Goal: Task Accomplishment & Management: Manage account settings

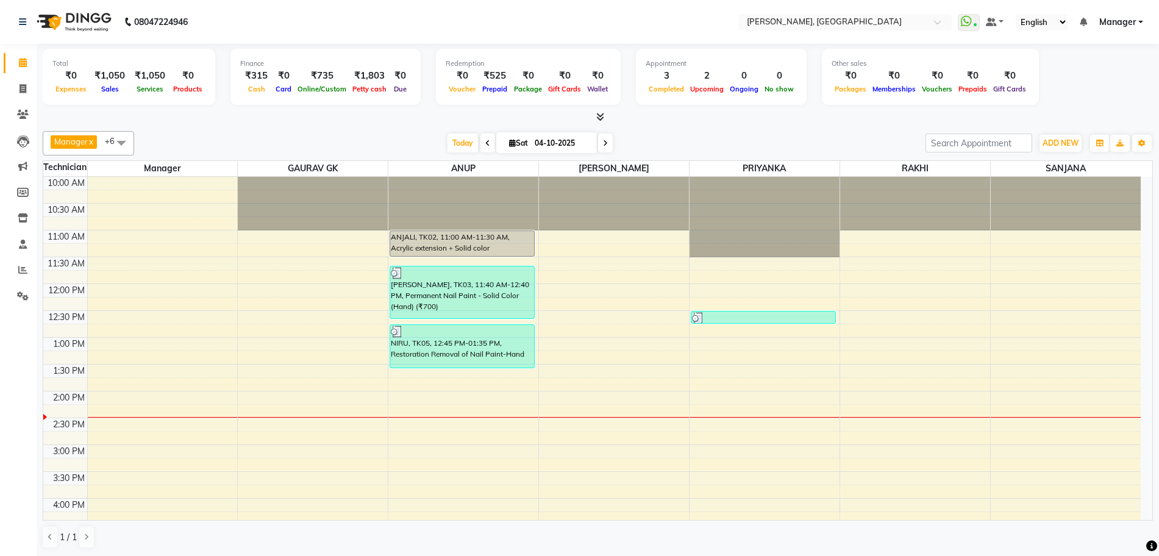
scroll to position [152, 0]
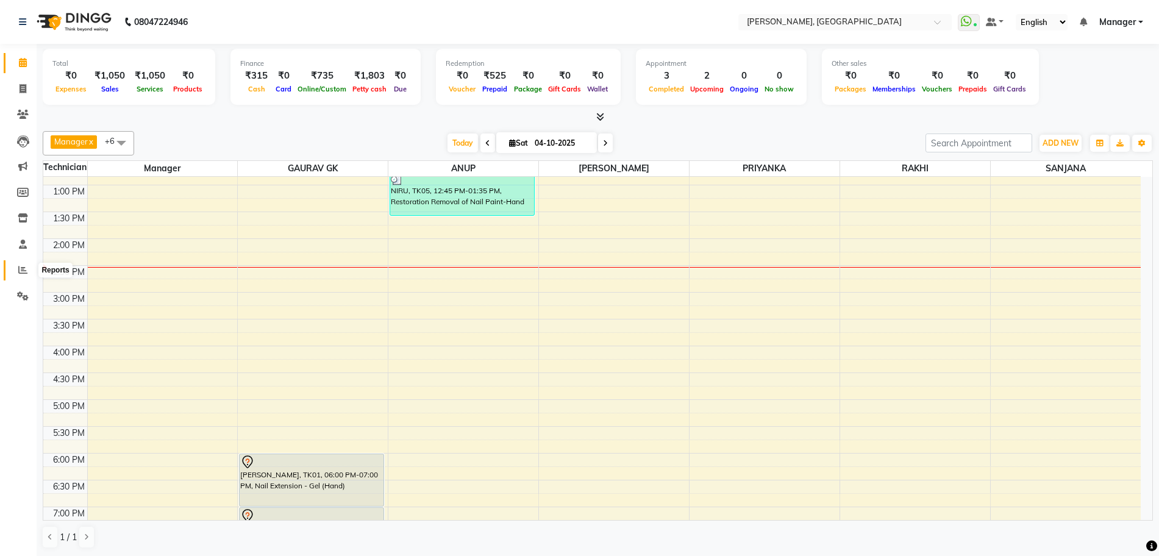
click at [22, 270] on icon at bounding box center [22, 269] width 9 height 9
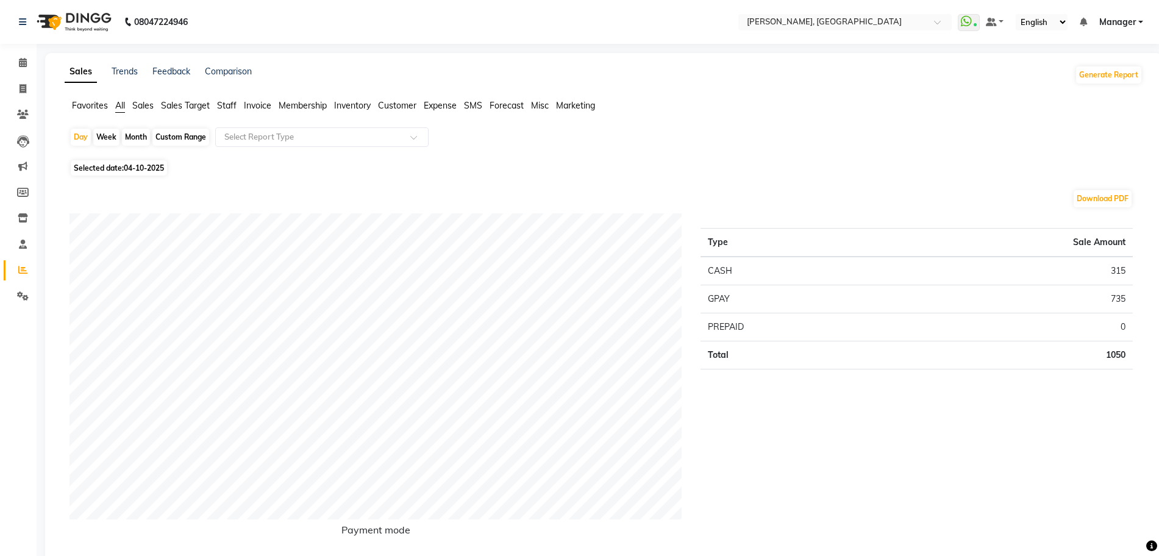
click at [155, 168] on span "04-10-2025" at bounding box center [144, 167] width 40 height 9
select select "10"
select select "2025"
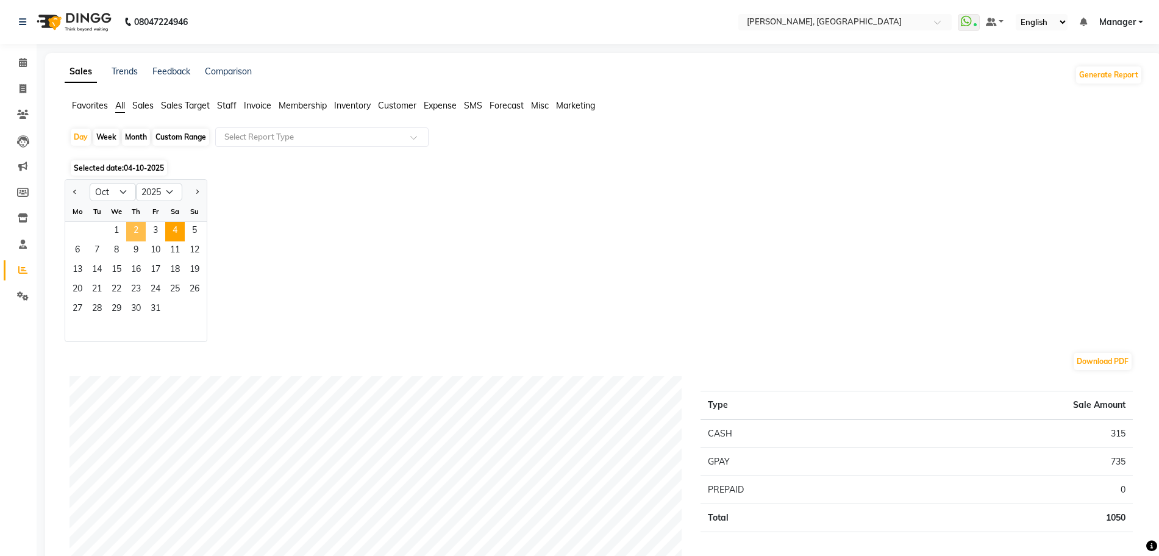
click at [133, 226] on span "2" at bounding box center [136, 232] width 20 height 20
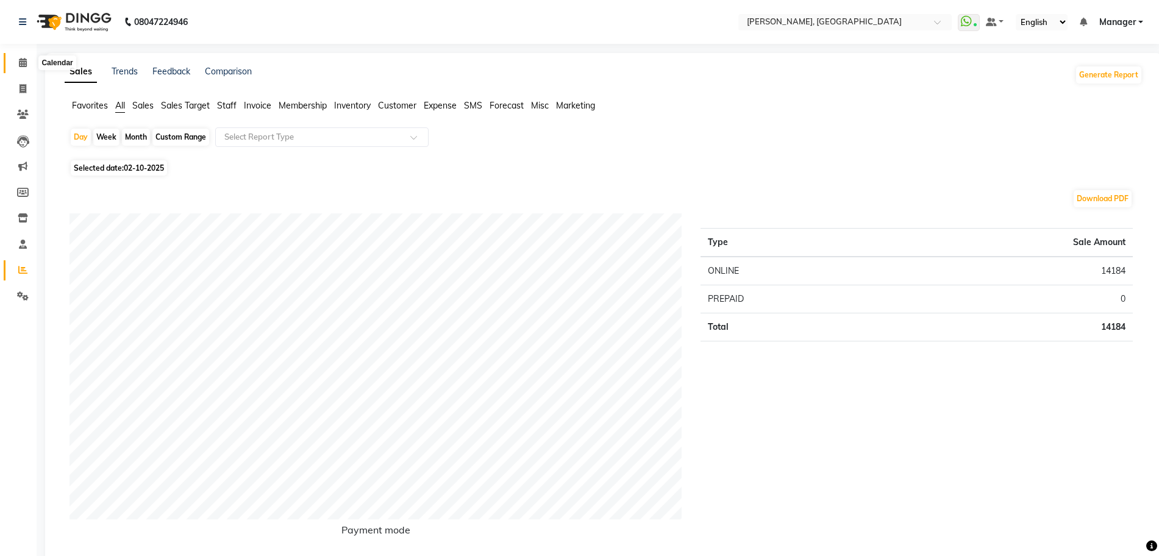
click at [23, 56] on span at bounding box center [22, 63] width 21 height 14
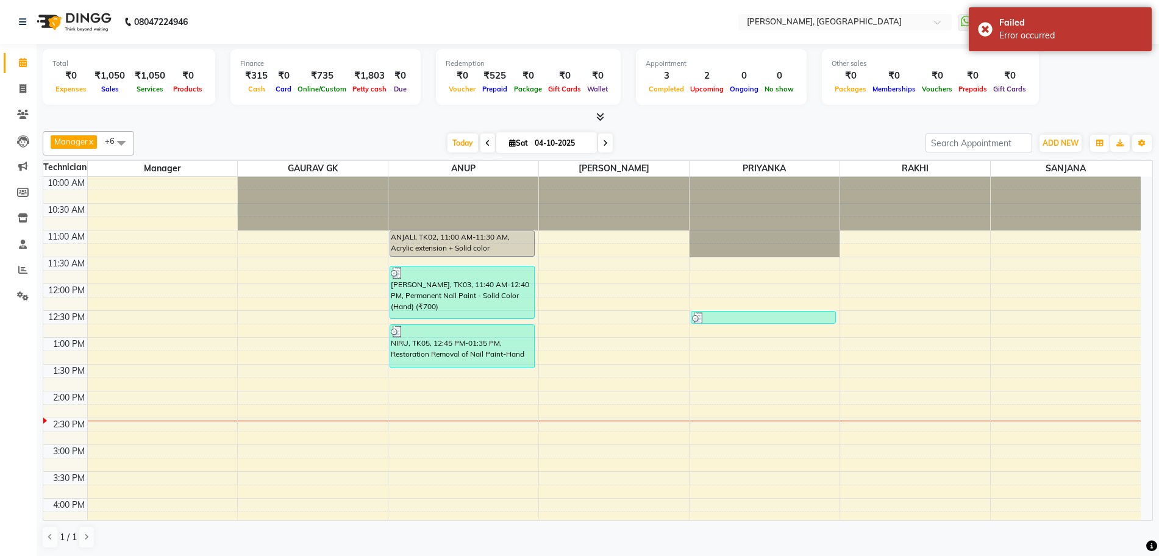
click at [605, 115] on div at bounding box center [598, 117] width 1110 height 13
click at [601, 115] on icon at bounding box center [600, 116] width 8 height 9
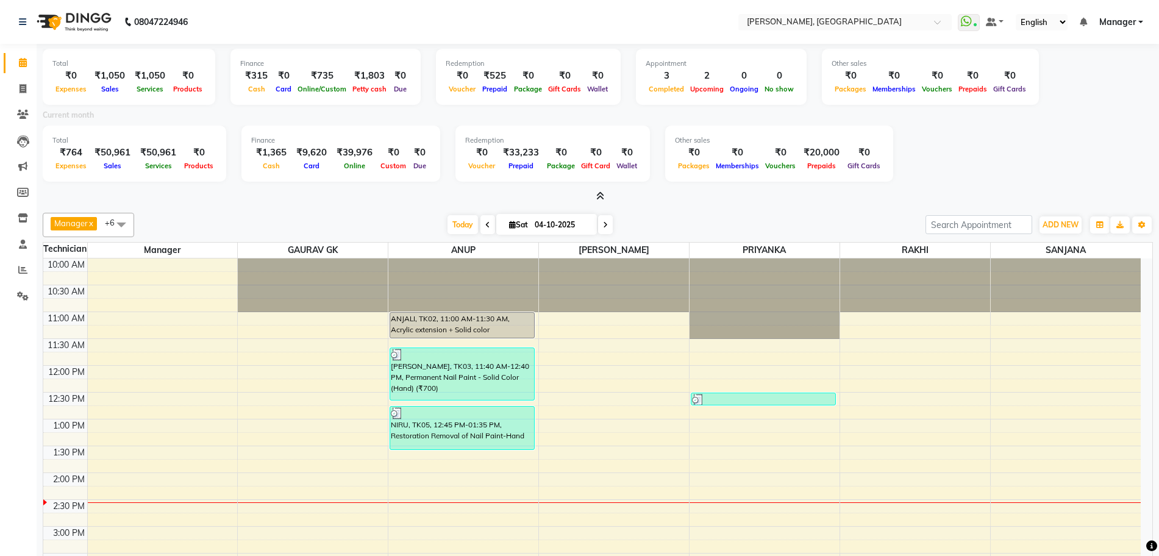
click at [602, 193] on icon at bounding box center [600, 195] width 8 height 9
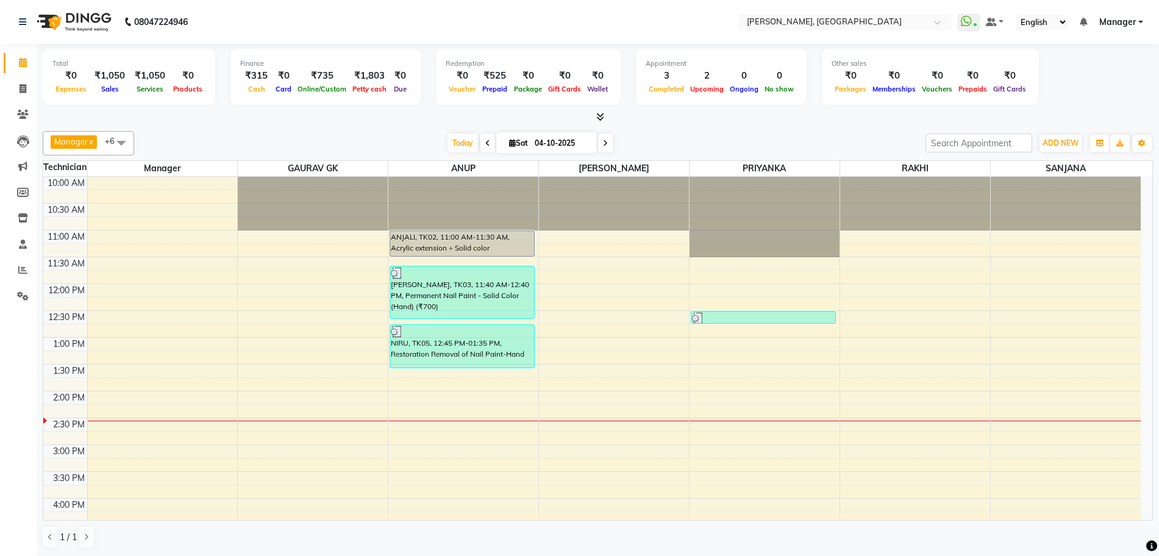
click at [606, 116] on div at bounding box center [598, 117] width 1110 height 13
click at [601, 117] on icon at bounding box center [600, 116] width 8 height 9
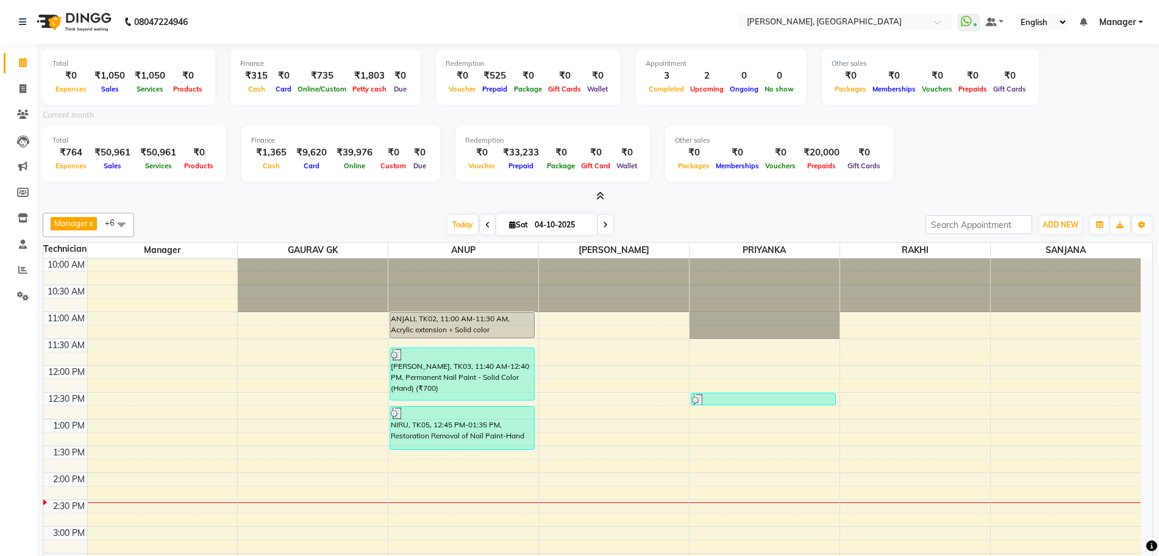
click at [603, 195] on icon at bounding box center [600, 195] width 8 height 9
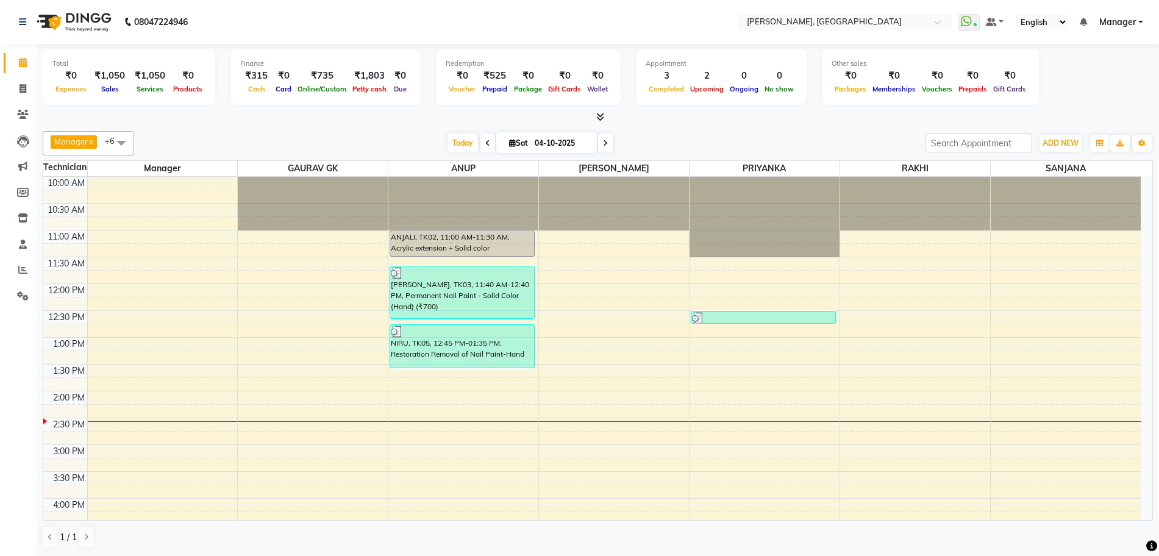
click at [597, 116] on icon at bounding box center [600, 116] width 8 height 9
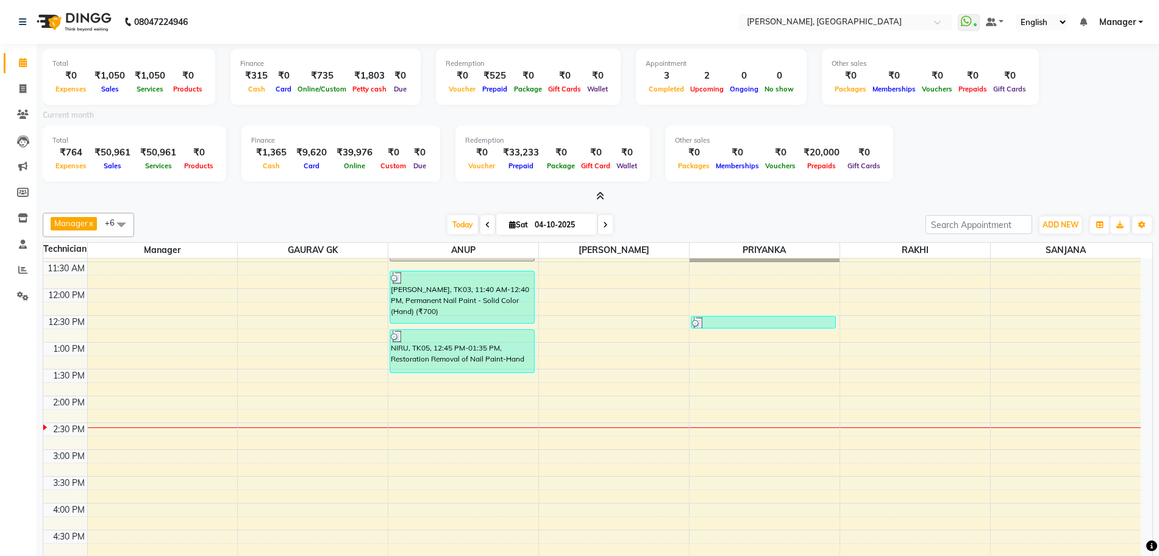
scroll to position [76, 0]
click at [596, 194] on icon at bounding box center [600, 195] width 8 height 9
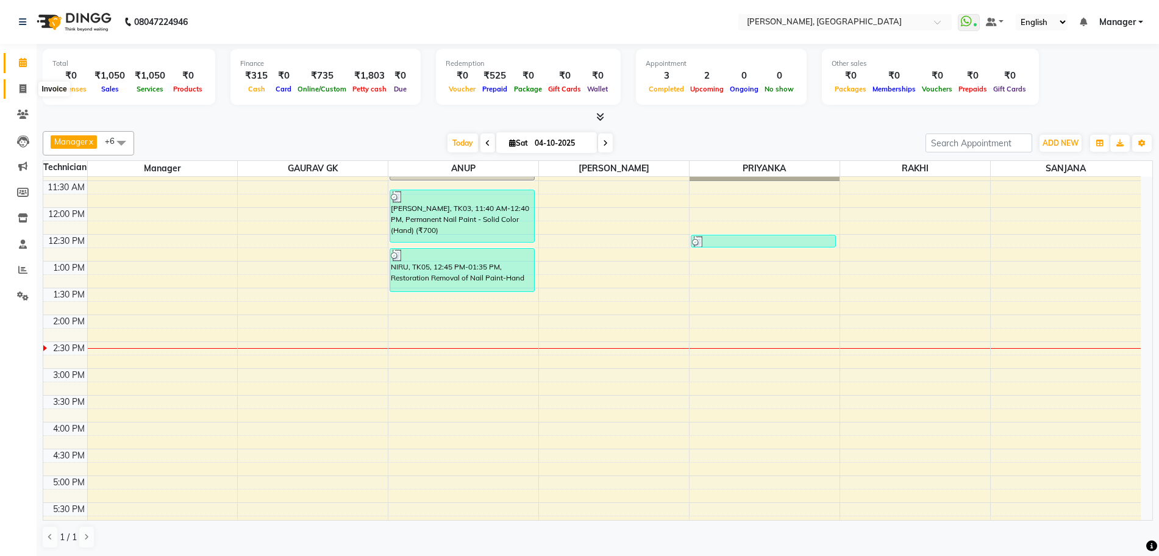
click at [23, 90] on icon at bounding box center [23, 88] width 7 height 9
select select "service"
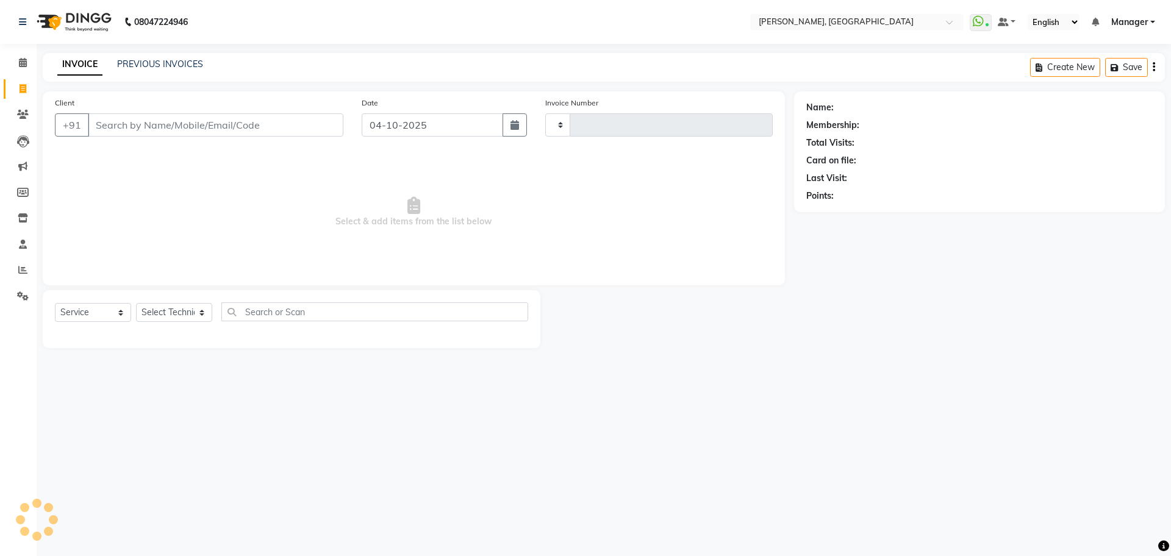
type input "1403"
select select "7674"
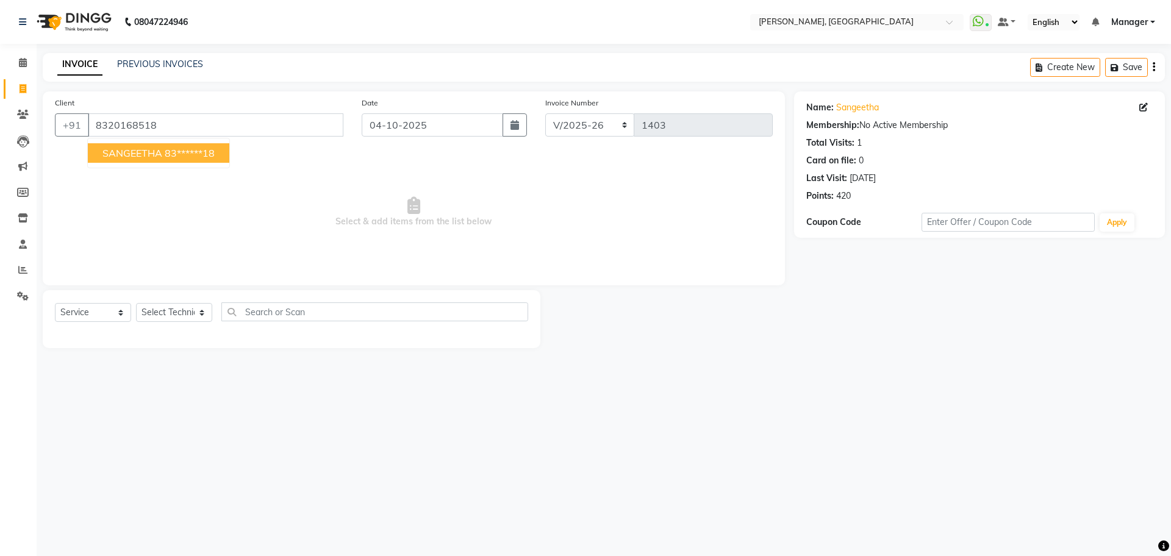
click at [140, 156] on span "SANGEETHA" at bounding box center [132, 153] width 60 height 12
type input "83******18"
click at [191, 315] on select "Select Technician ANUP GAURAV GK [PERSON_NAME] Manager Owner [PERSON_NAME] RAKH…" at bounding box center [174, 312] width 76 height 19
select select "92343"
click at [136, 303] on select "Select Technician ANUP GAURAV GK [PERSON_NAME] Manager Owner [PERSON_NAME] RAKH…" at bounding box center [174, 312] width 76 height 19
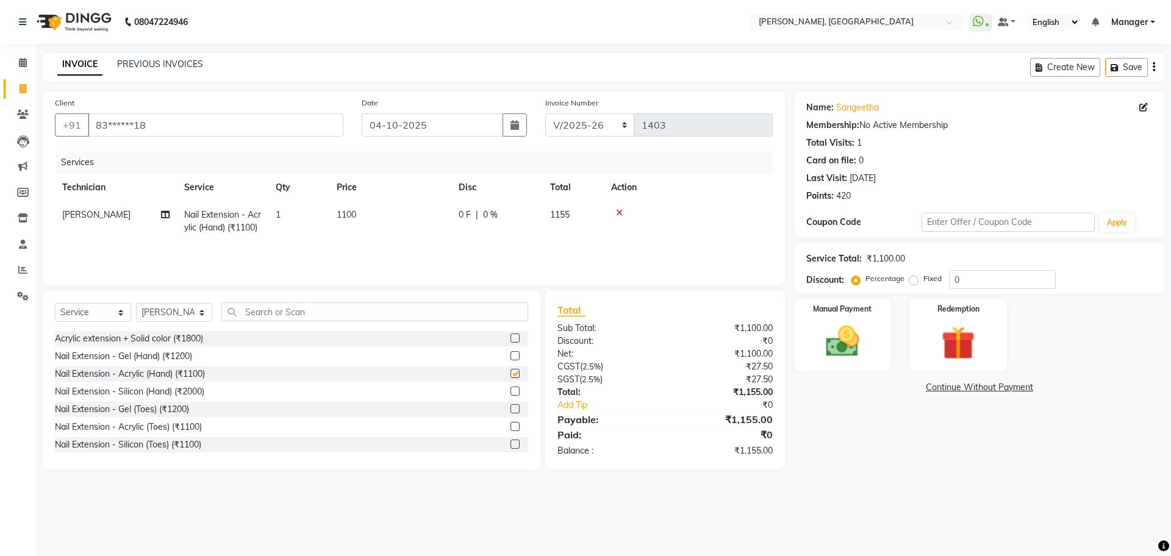
checkbox input "false"
click at [621, 212] on icon at bounding box center [619, 213] width 7 height 9
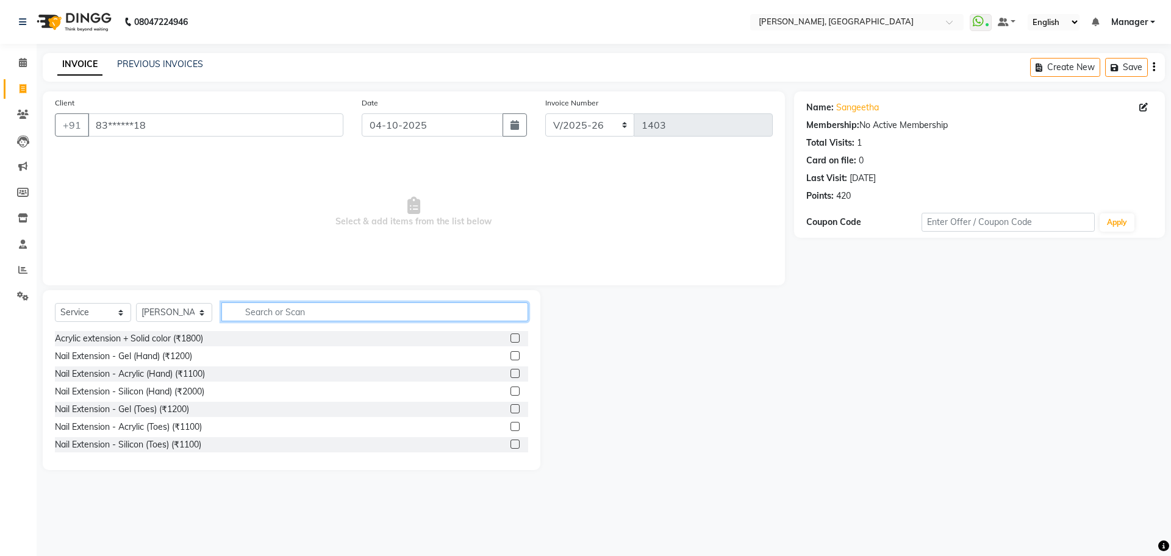
click at [291, 315] on input "text" at bounding box center [374, 311] width 307 height 19
type input "700"
click at [510, 337] on label at bounding box center [514, 338] width 9 height 9
click at [510, 337] on input "checkbox" at bounding box center [514, 339] width 8 height 8
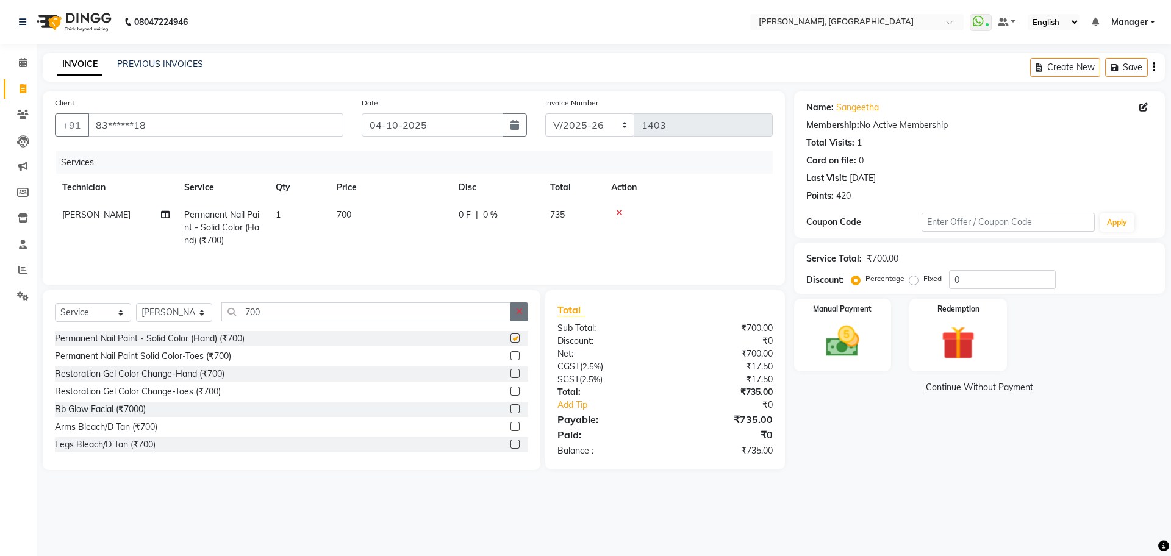
checkbox input "false"
click at [521, 320] on button "button" at bounding box center [519, 311] width 18 height 19
drag, startPoint x: 978, startPoint y: 151, endPoint x: 658, endPoint y: 249, distance: 334.3
click at [658, 249] on td at bounding box center [688, 227] width 169 height 53
click at [848, 332] on img at bounding box center [842, 341] width 57 height 40
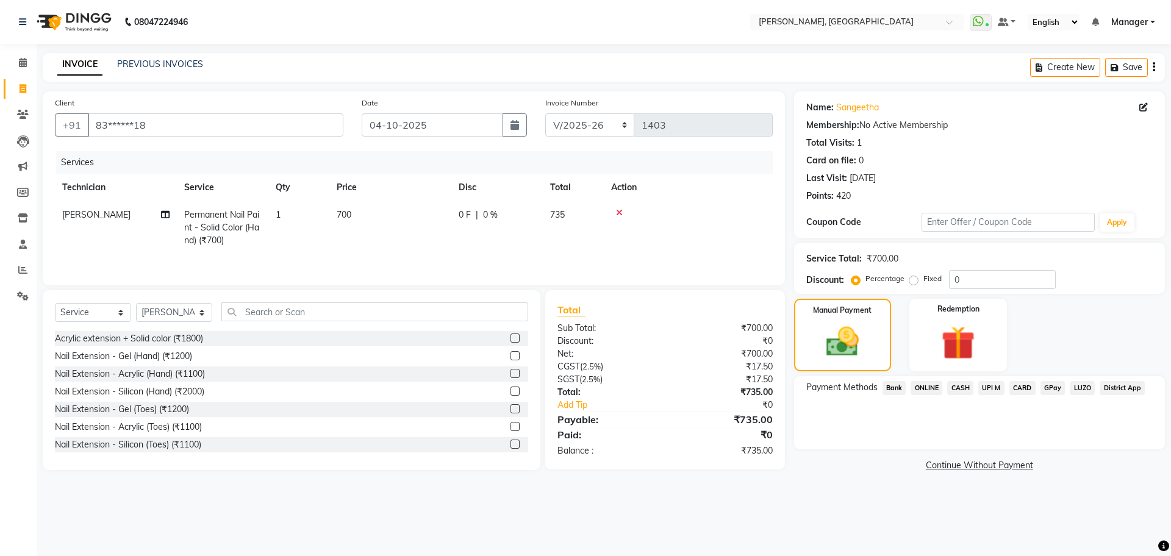
click at [932, 387] on span "ONLINE" at bounding box center [926, 388] width 32 height 14
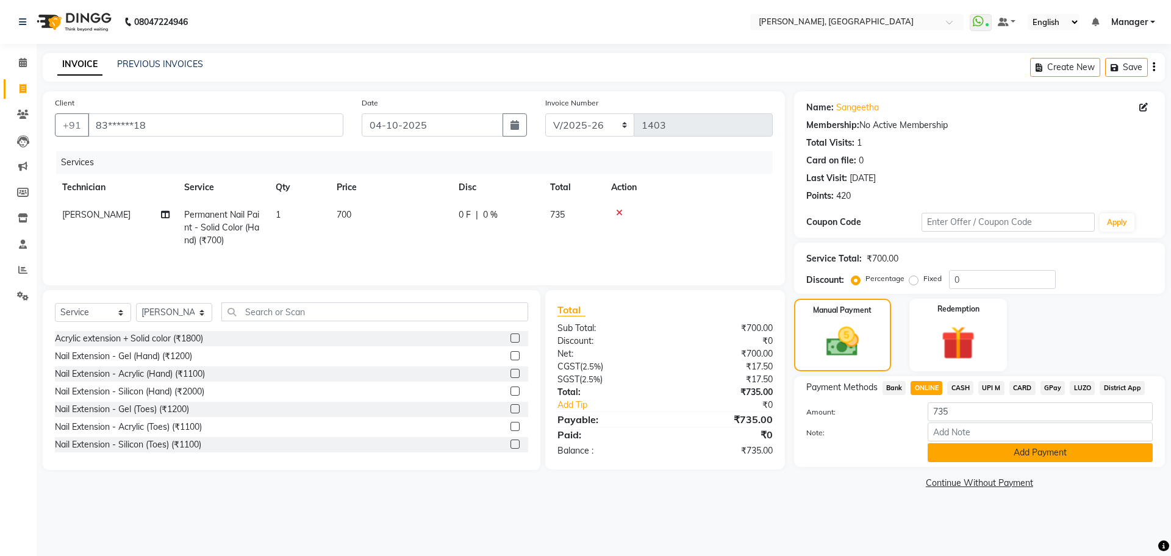
click at [1009, 449] on button "Add Payment" at bounding box center [1040, 452] width 225 height 19
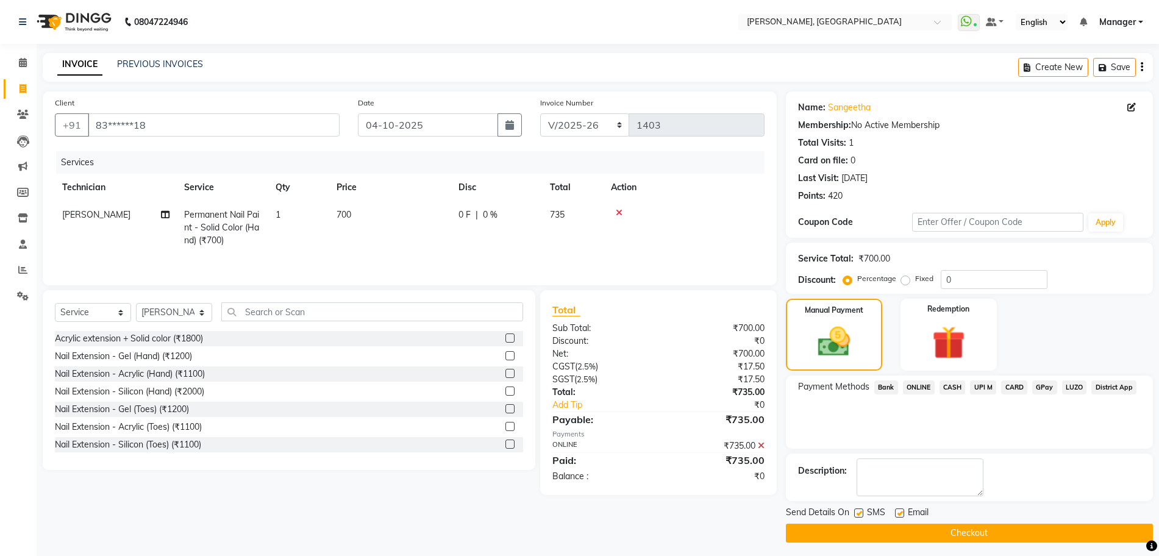
scroll to position [5, 0]
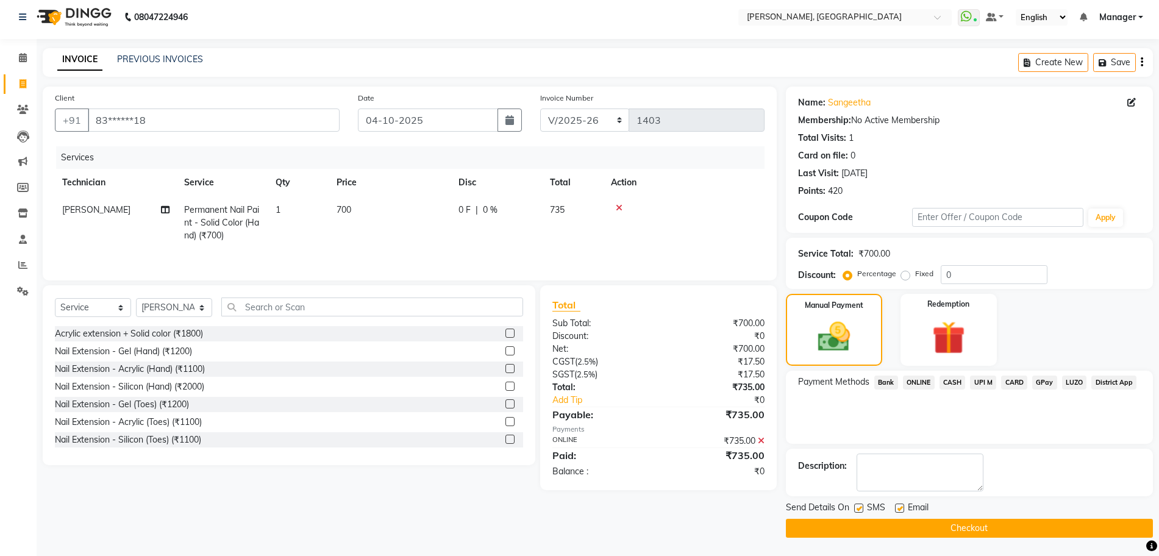
click at [864, 523] on button "Checkout" at bounding box center [969, 528] width 367 height 19
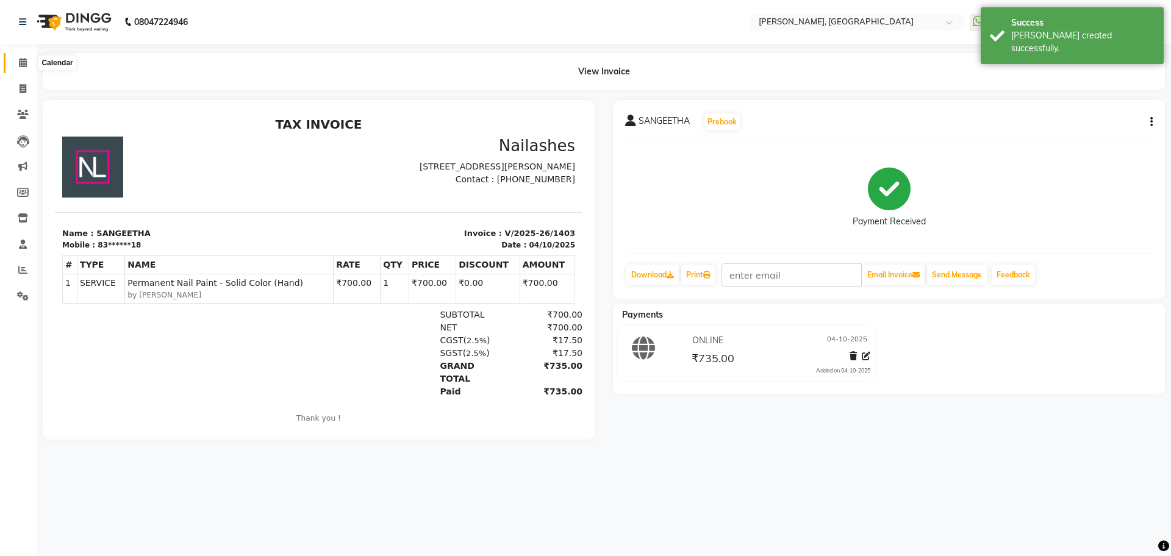
click at [26, 63] on icon at bounding box center [23, 62] width 8 height 9
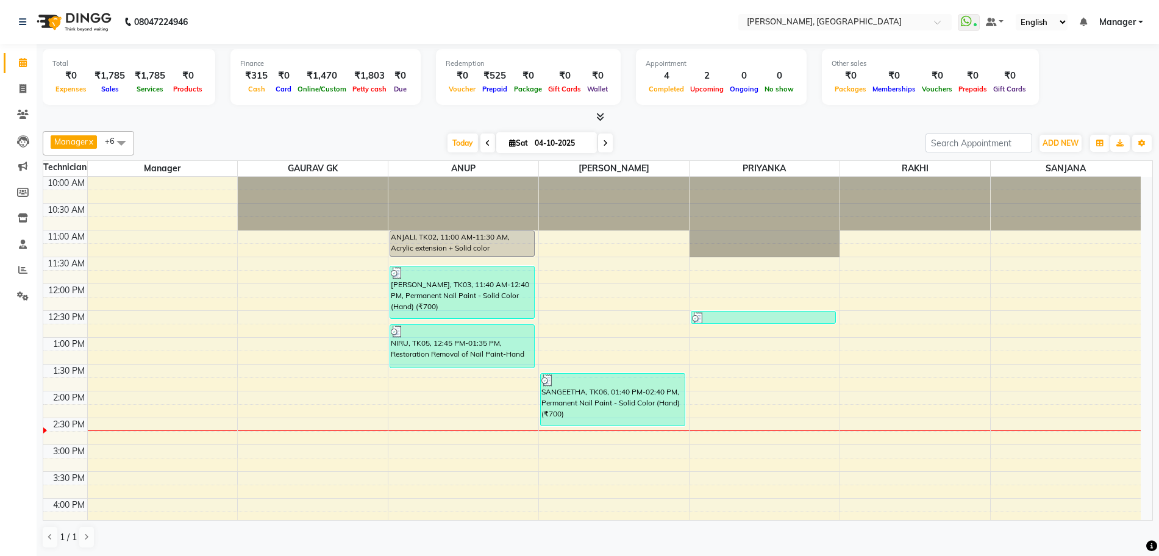
click at [594, 117] on span at bounding box center [598, 117] width 13 height 13
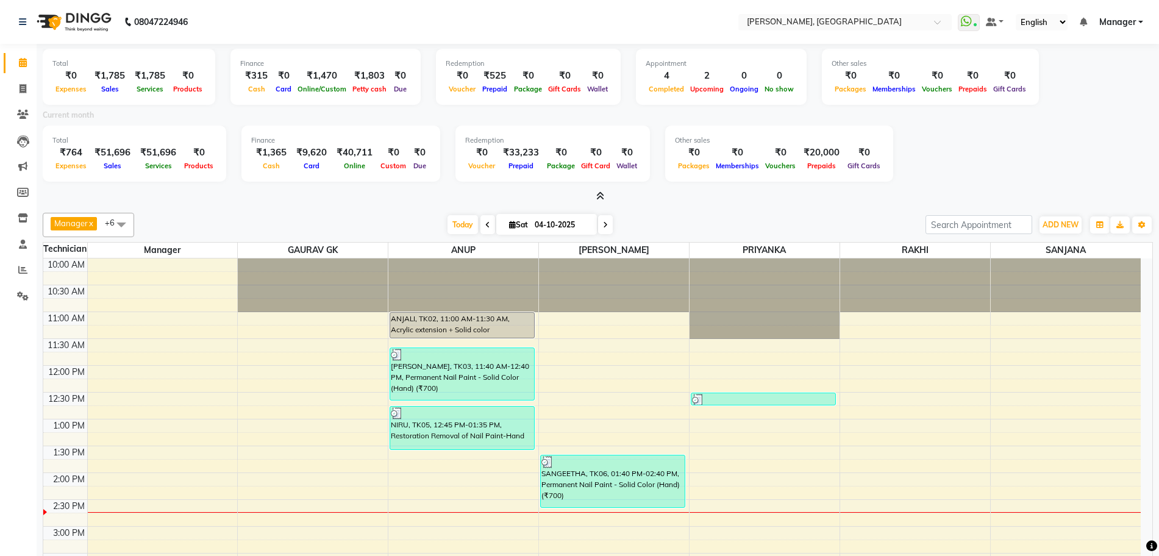
click at [599, 193] on icon at bounding box center [600, 195] width 8 height 9
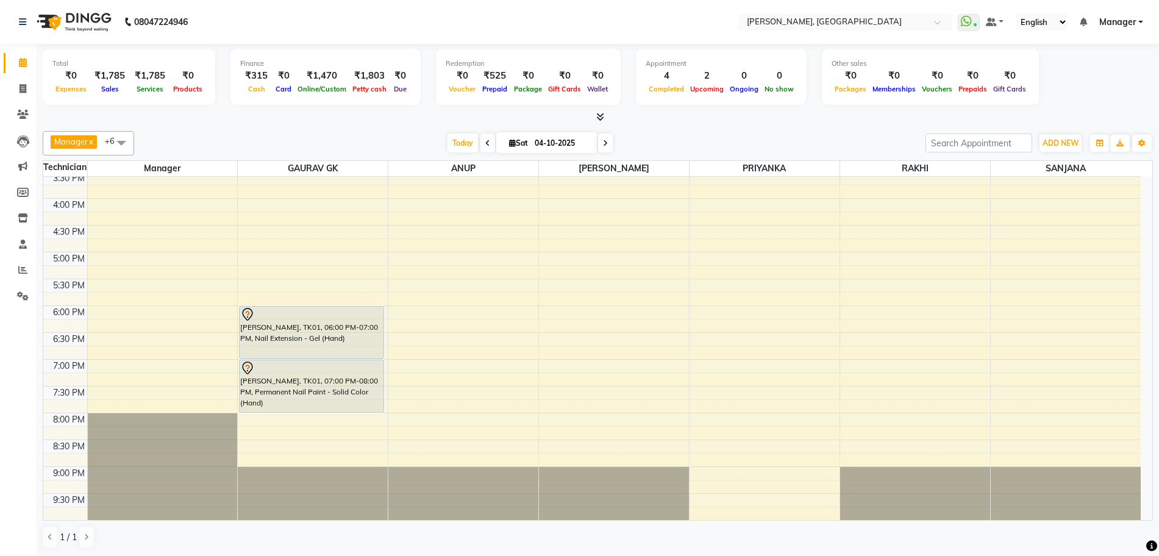
scroll to position [224, 0]
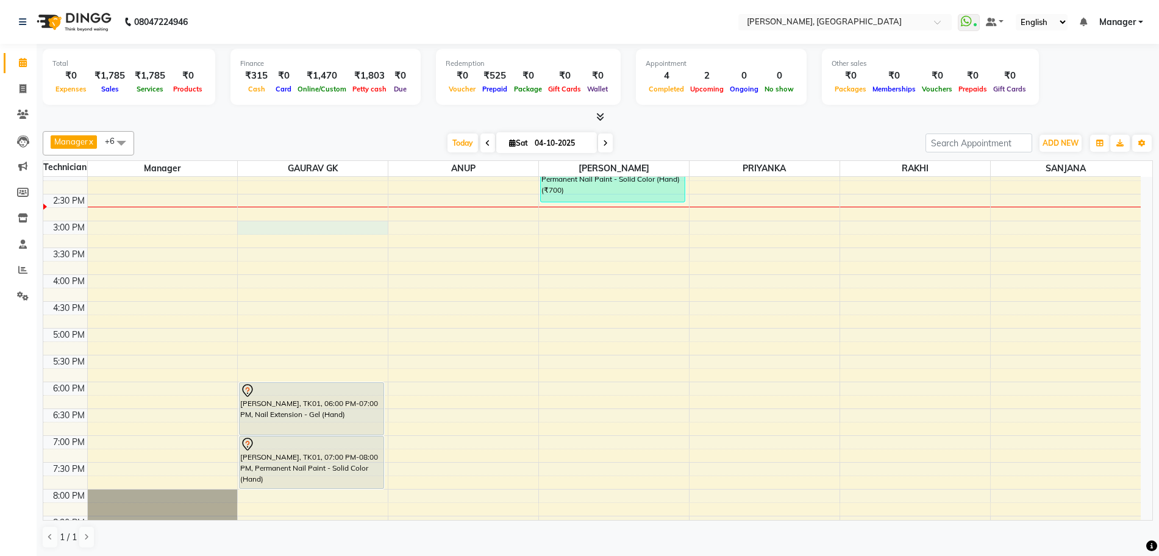
click at [266, 226] on div "10:00 AM 10:30 AM 11:00 AM 11:30 AM 12:00 PM 12:30 PM 1:00 PM 1:30 PM 2:00 PM 2…" at bounding box center [592, 274] width 1098 height 643
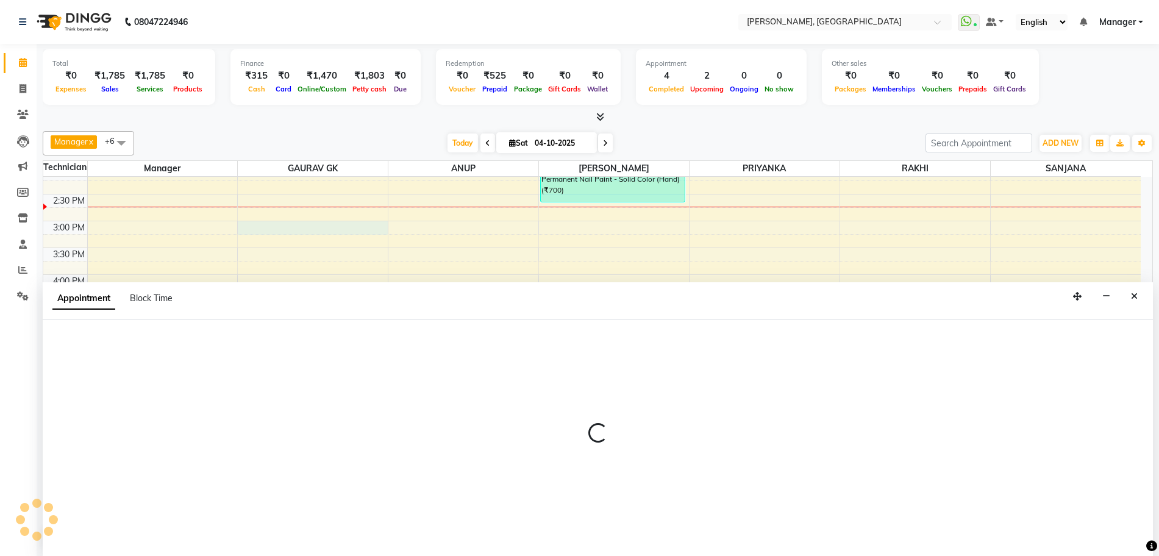
scroll to position [1, 0]
select select "86045"
select select "900"
select select "tentative"
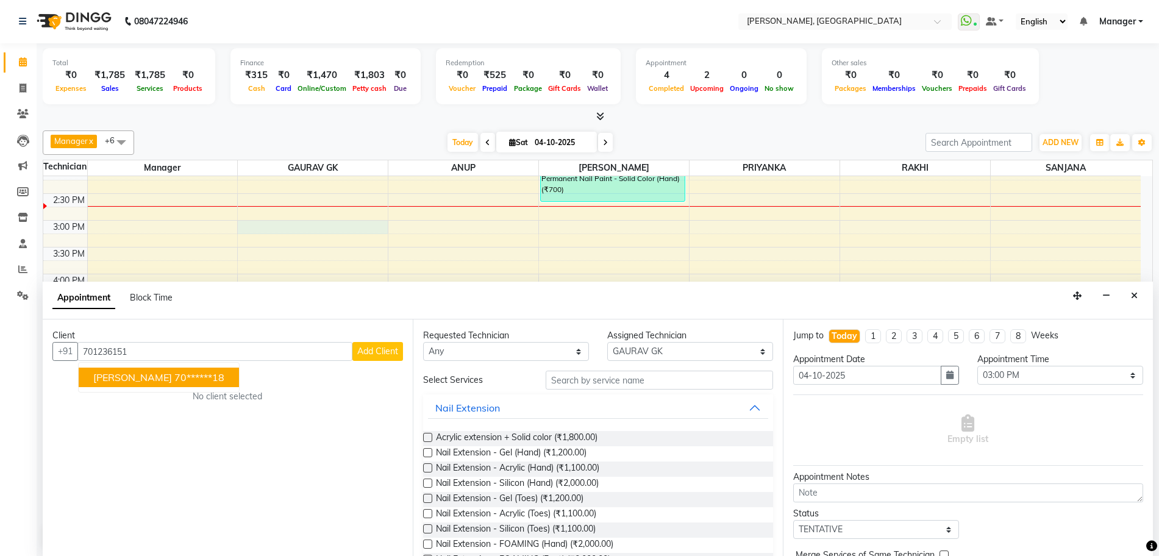
click at [127, 379] on span "[PERSON_NAME]" at bounding box center [132, 377] width 79 height 12
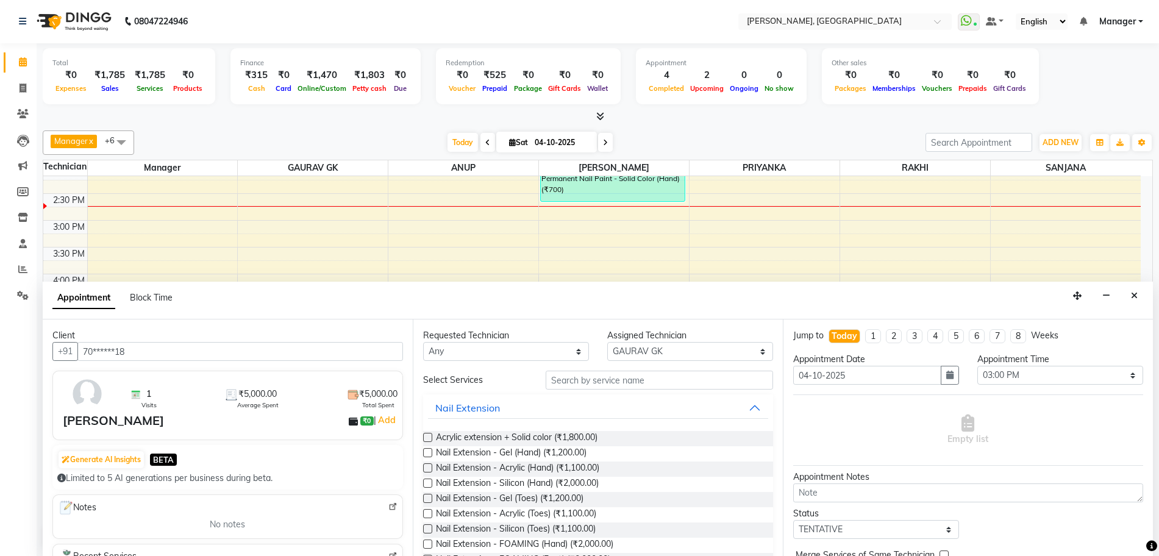
type input "70******18"
click at [563, 382] on input "text" at bounding box center [659, 380] width 227 height 19
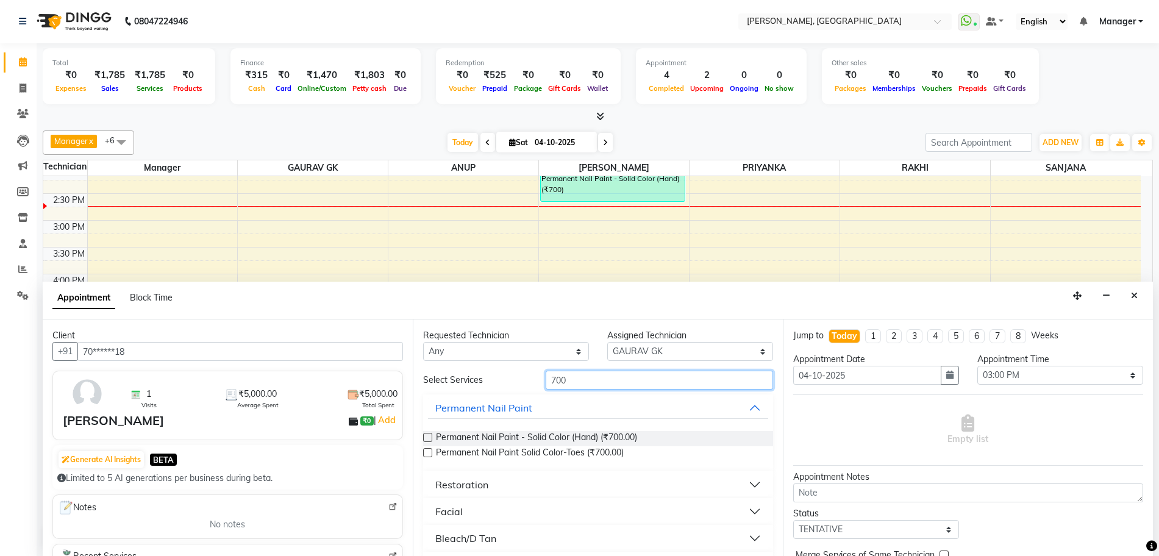
type input "700"
click at [425, 435] on label at bounding box center [427, 437] width 9 height 9
click at [425, 435] on input "checkbox" at bounding box center [427, 439] width 8 height 8
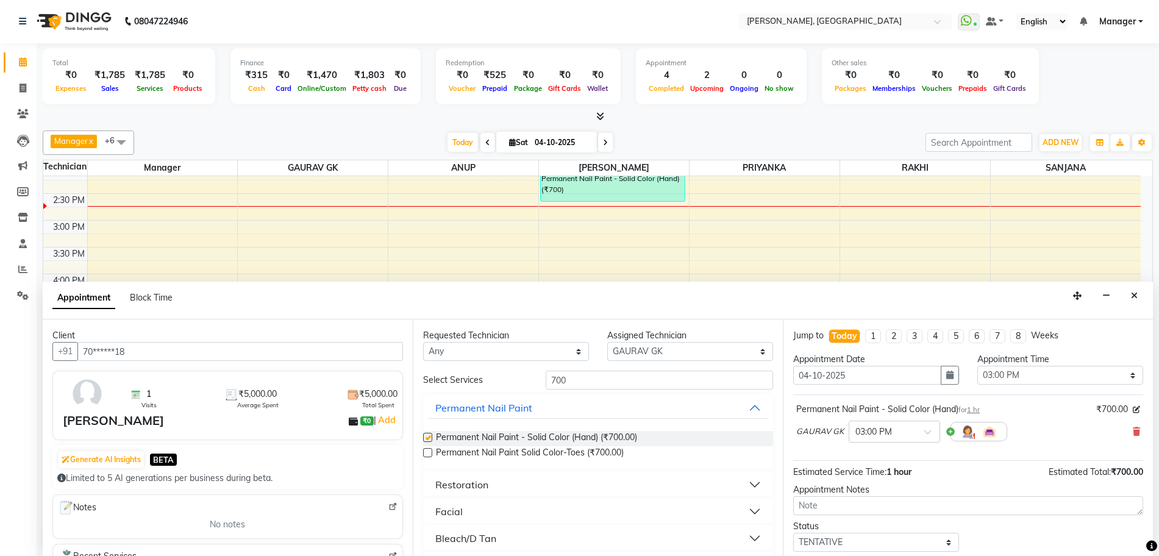
checkbox input "false"
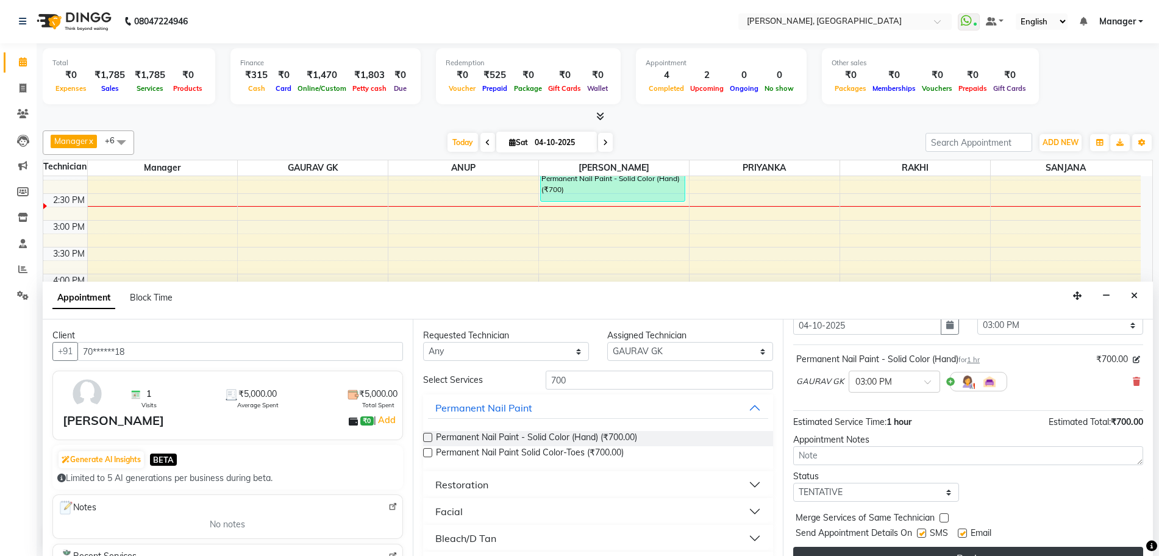
scroll to position [73, 0]
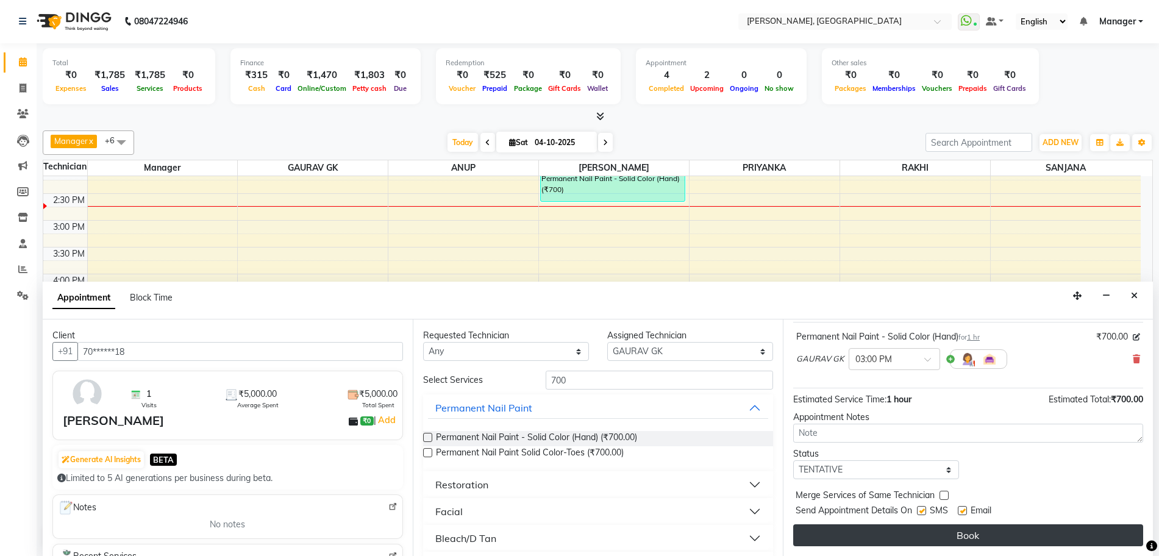
click at [975, 528] on button "Book" at bounding box center [968, 535] width 350 height 22
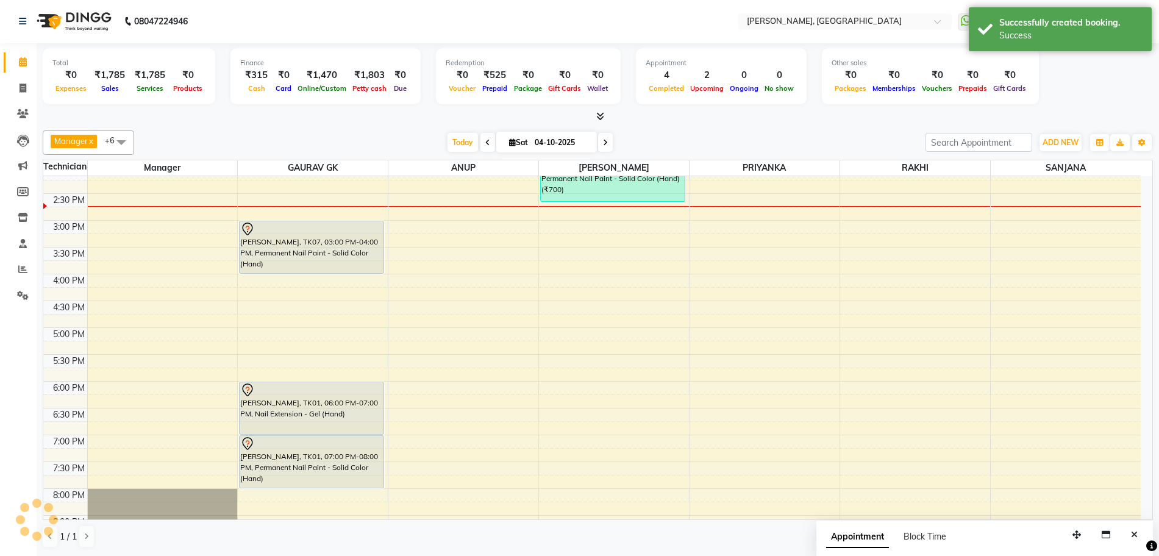
scroll to position [0, 0]
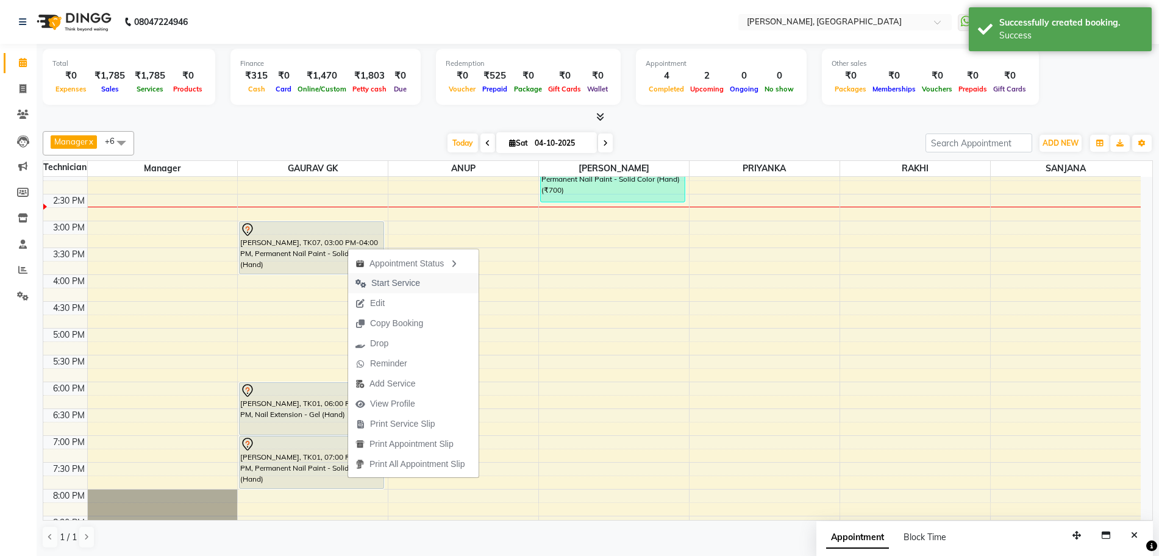
click at [388, 279] on span "Start Service" at bounding box center [395, 283] width 49 height 13
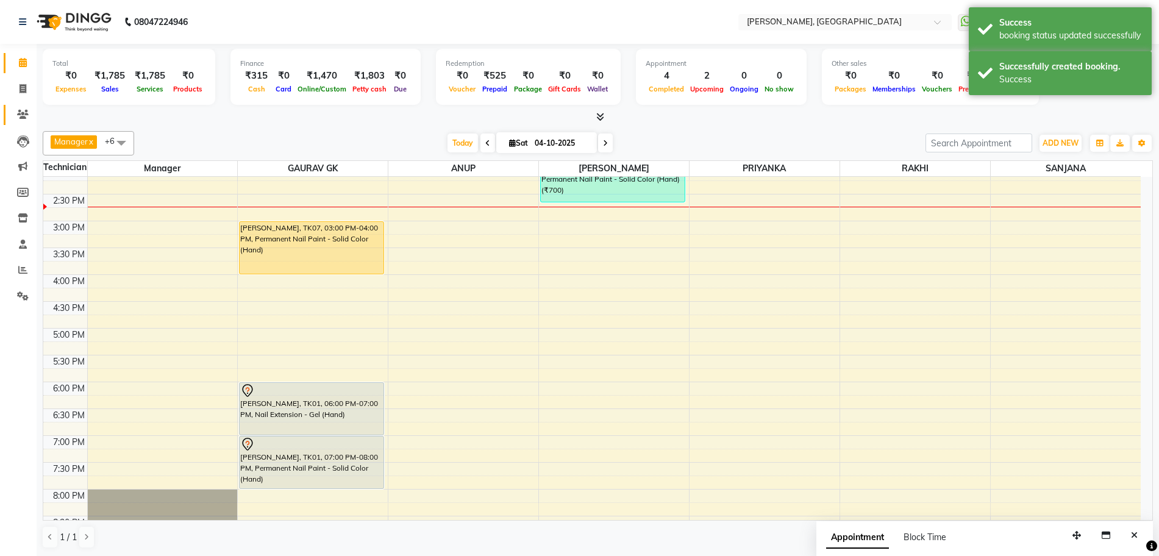
click at [22, 108] on span at bounding box center [22, 115] width 21 height 14
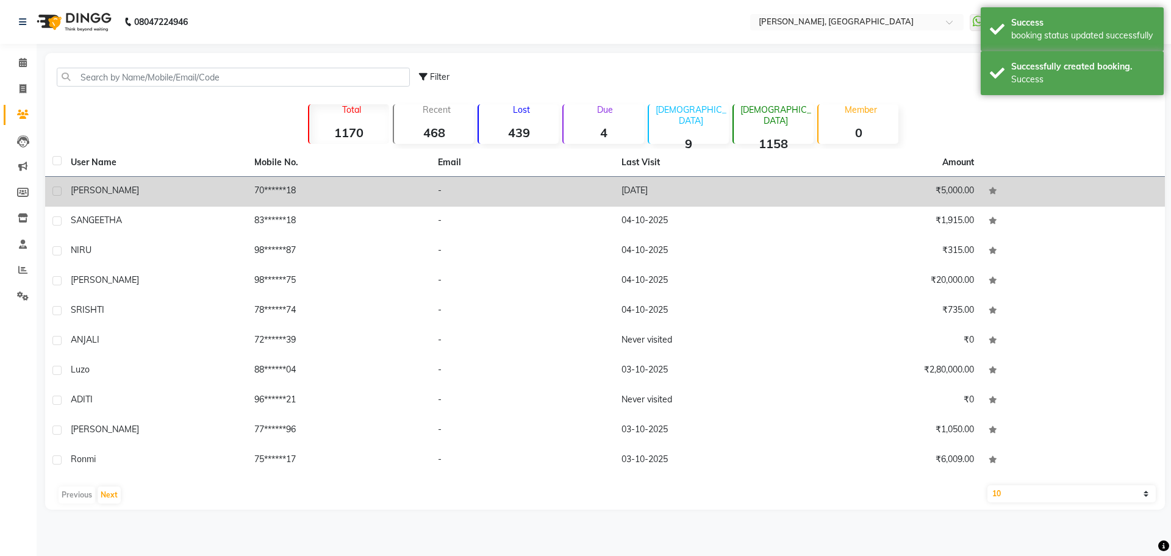
click at [307, 194] on td "70******18" at bounding box center [339, 192] width 184 height 30
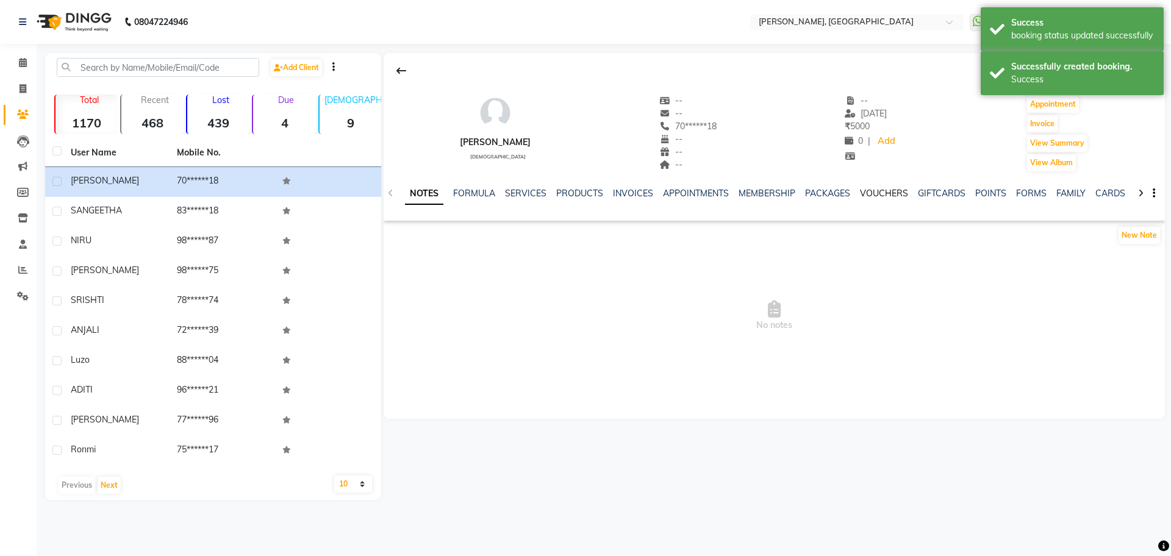
click at [888, 194] on link "VOUCHERS" at bounding box center [884, 193] width 48 height 11
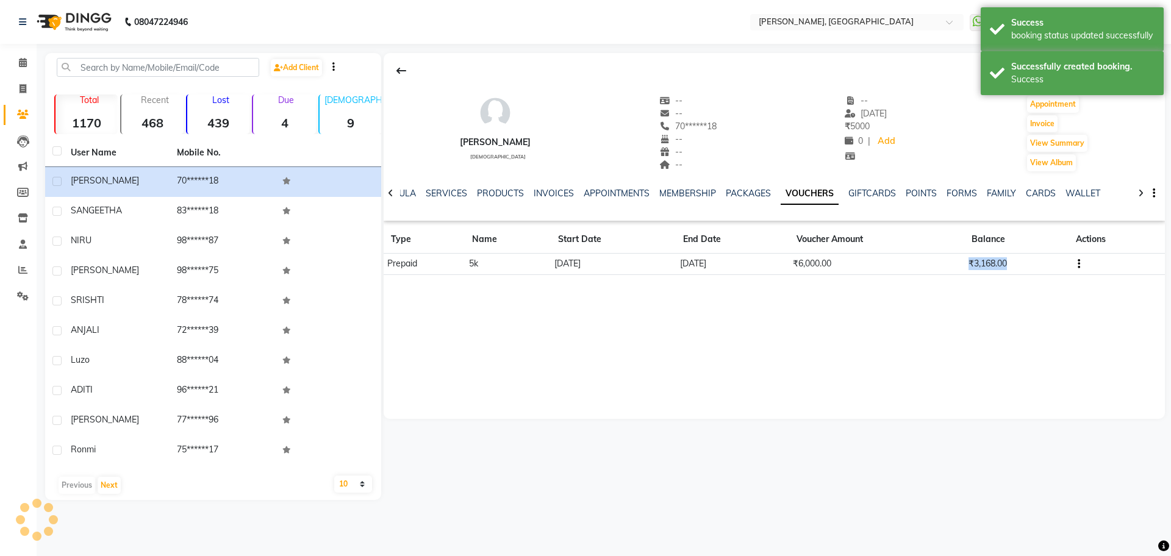
drag, startPoint x: 1021, startPoint y: 264, endPoint x: 948, endPoint y: 268, distance: 73.3
click at [948, 268] on tr "Prepaid 5k [DATE] [DATE] ₹6,000.00 ₹3,168.00" at bounding box center [774, 264] width 781 height 21
click at [980, 300] on div "[PERSON_NAME] [DEMOGRAPHIC_DATA] -- -- 70******18 -- -- -- -- [DATE] ₹ 5000 0 |…" at bounding box center [774, 236] width 781 height 366
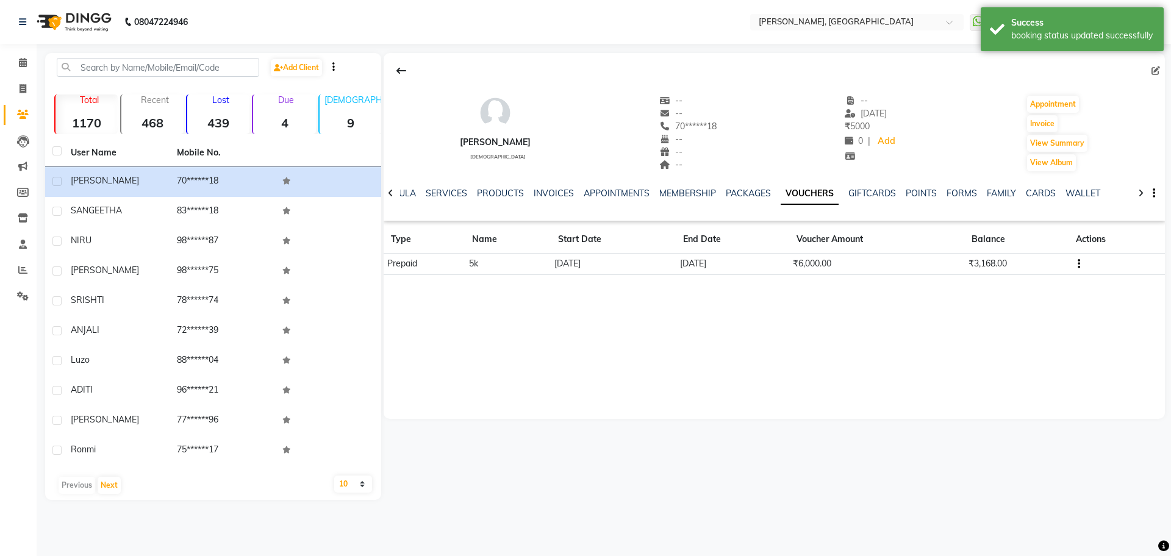
click at [980, 300] on div "[PERSON_NAME] [DEMOGRAPHIC_DATA] -- -- 70******18 -- -- -- -- [DATE] ₹ 5000 0 |…" at bounding box center [774, 236] width 781 height 366
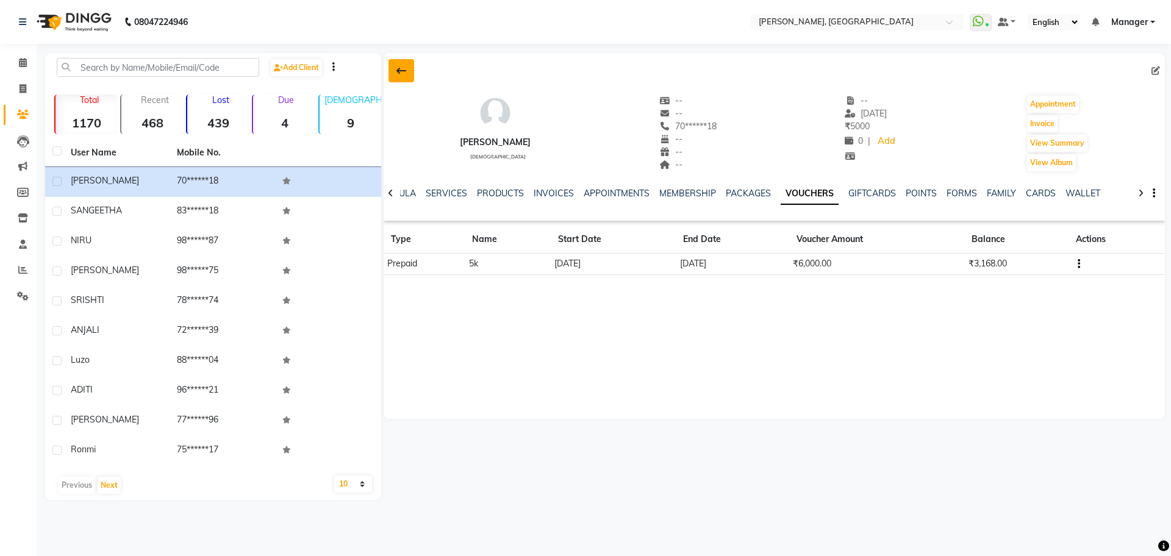
click at [407, 74] on button at bounding box center [401, 70] width 26 height 23
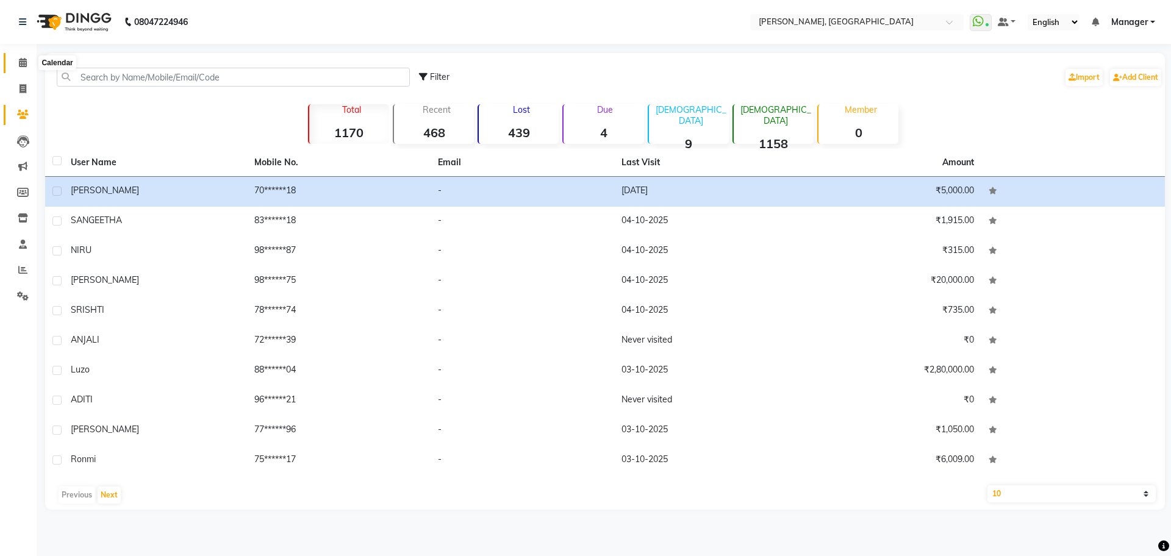
click at [28, 60] on span at bounding box center [22, 63] width 21 height 14
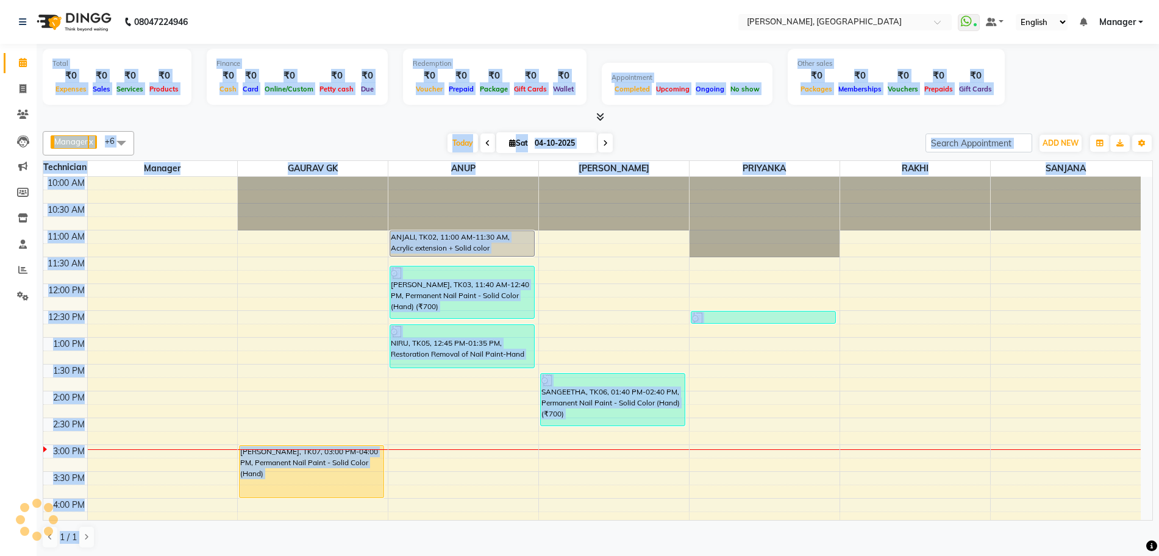
click at [620, 44] on div "Total ₹0 Expenses ₹0 Sales ₹0 Services ₹0 Products Finance ₹0 Cash ₹0 Card ₹0 O…" at bounding box center [598, 84] width 1110 height 80
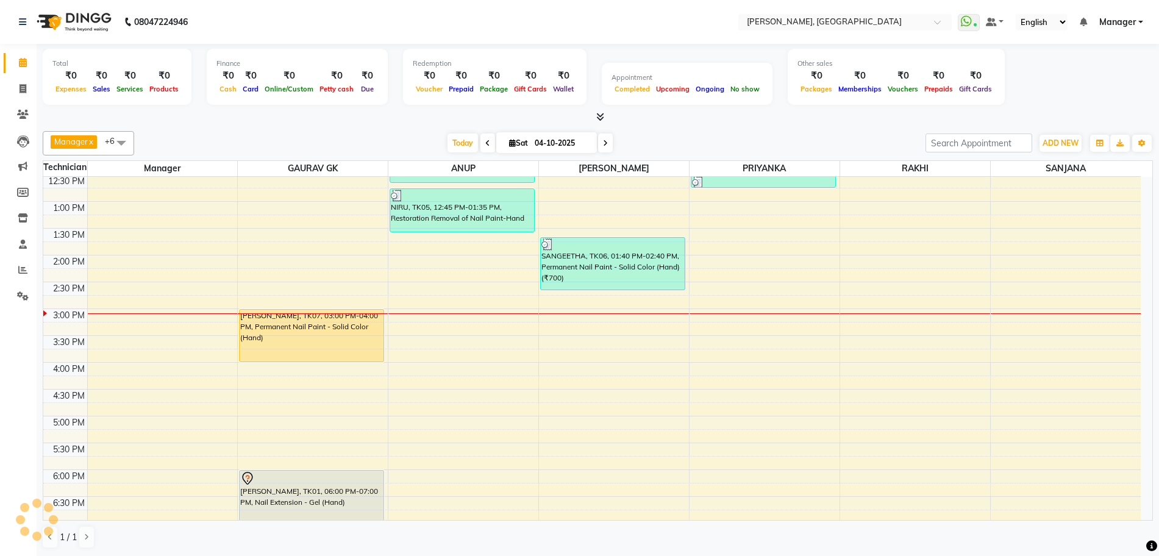
scroll to position [300, 0]
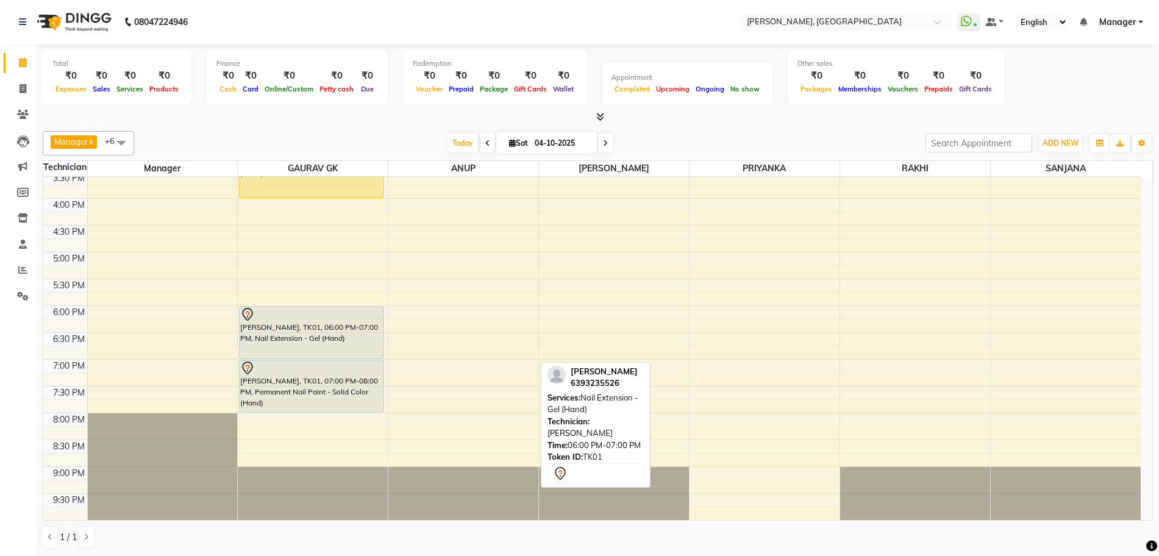
click at [332, 339] on div "[PERSON_NAME], TK01, 06:00 PM-07:00 PM, Nail Extension - Gel (Hand)" at bounding box center [312, 333] width 144 height 52
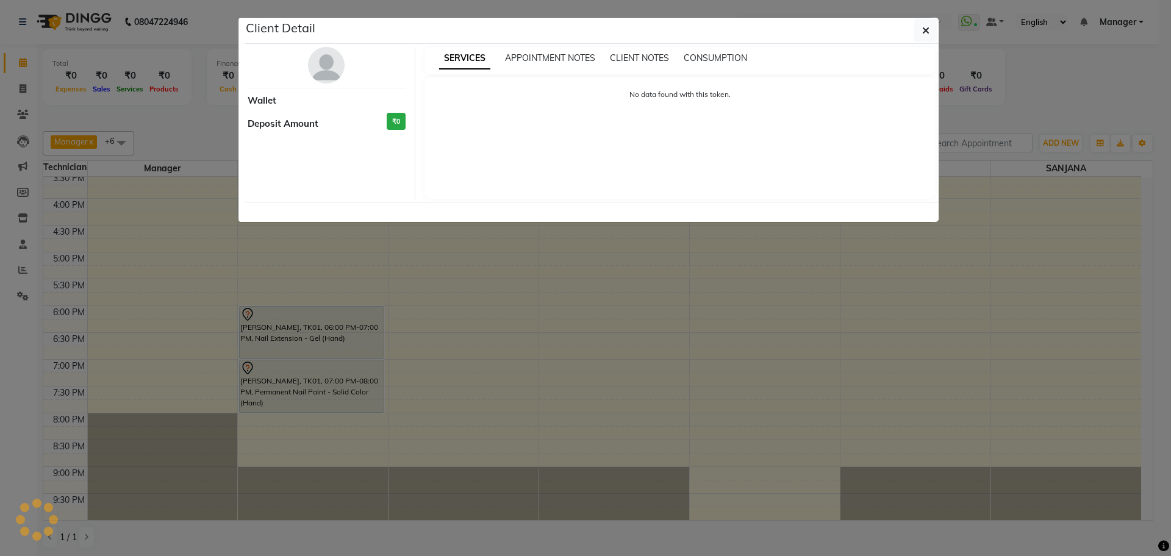
select select "7"
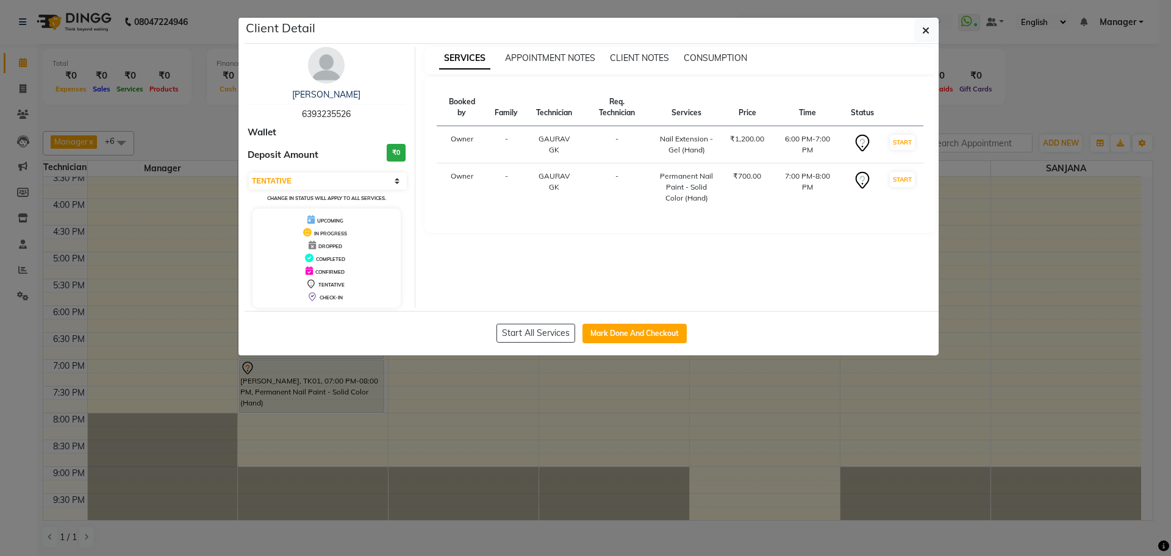
click at [310, 118] on span "6393235526" at bounding box center [326, 114] width 49 height 11
copy span "6393235526"
click at [919, 34] on button "button" at bounding box center [925, 30] width 23 height 23
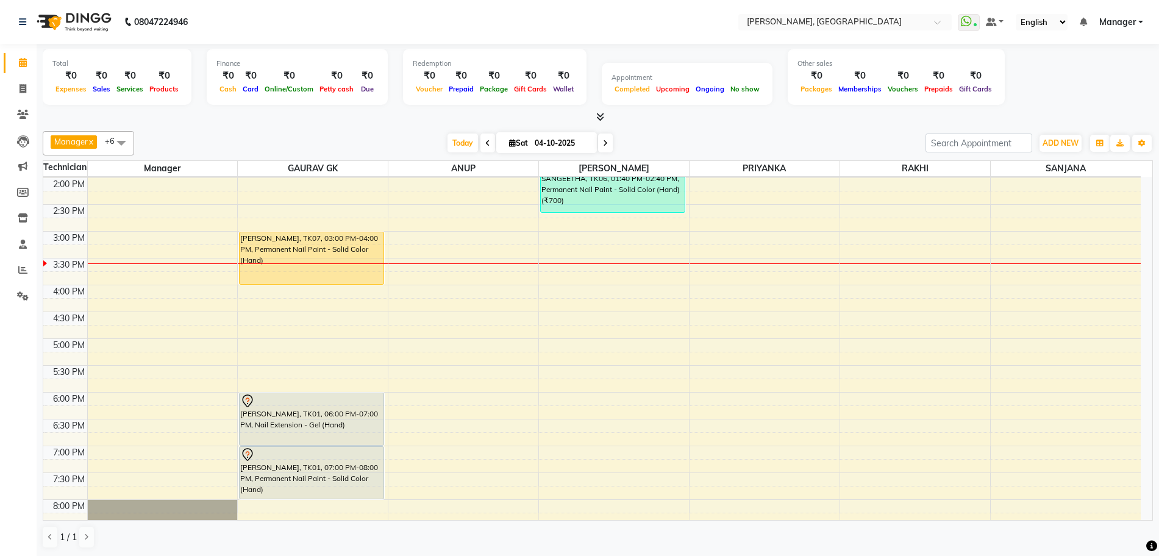
scroll to position [148, 0]
